Goal: Task Accomplishment & Management: Use online tool/utility

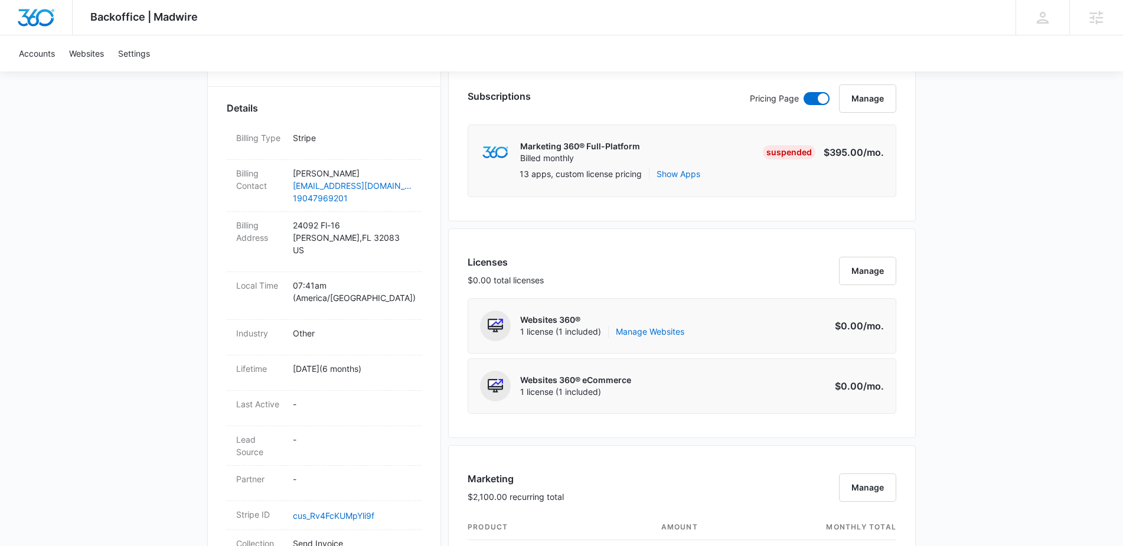
scroll to position [324, 0]
click at [643, 331] on link "Manage Websites" at bounding box center [650, 333] width 68 height 12
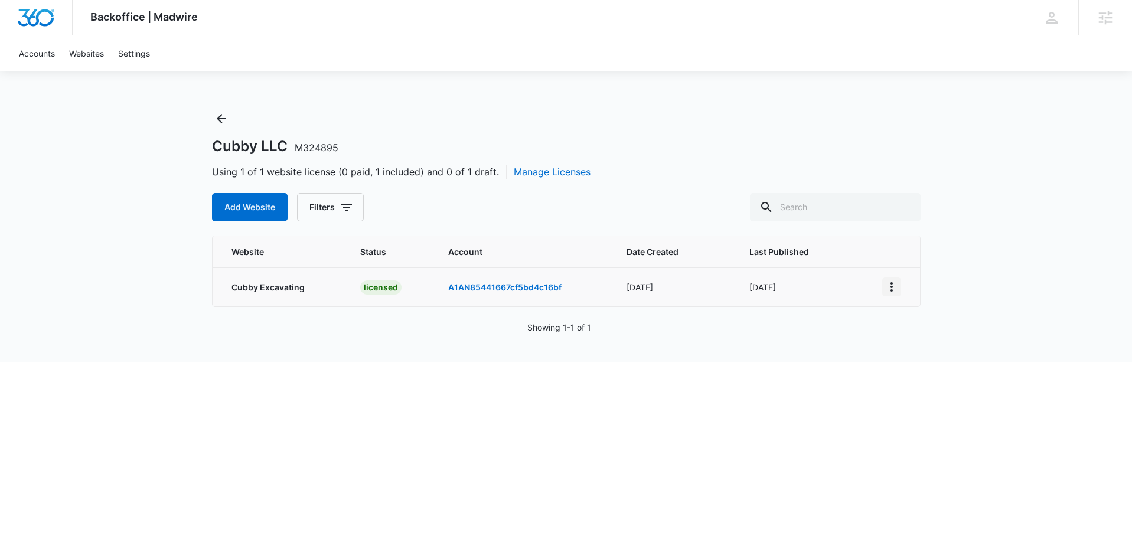
click at [892, 287] on icon "View More" at bounding box center [891, 287] width 14 height 14
click at [917, 336] on link "Edit Website" at bounding box center [921, 337] width 48 height 10
